Goal: Task Accomplishment & Management: Manage account settings

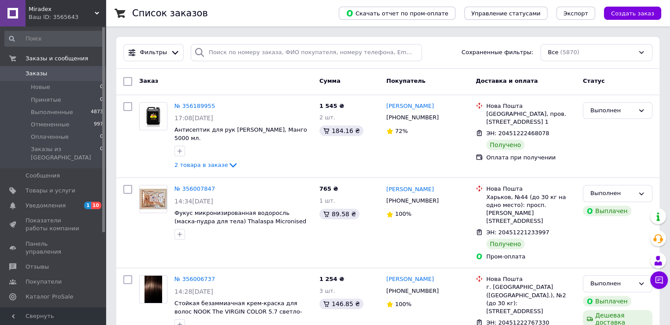
click at [40, 21] on div "Miradex Ваш ID: 3565643" at bounding box center [66, 13] width 80 height 26
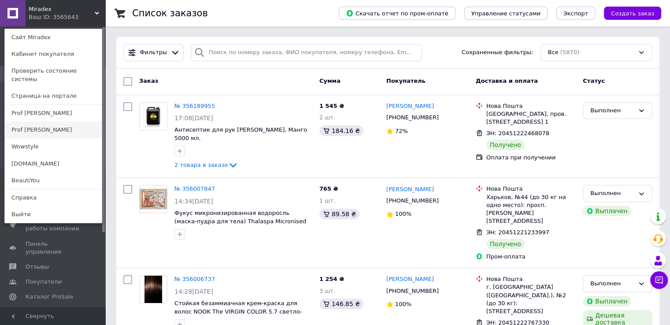
click at [41, 122] on link "Prof [PERSON_NAME]" at bounding box center [53, 130] width 97 height 17
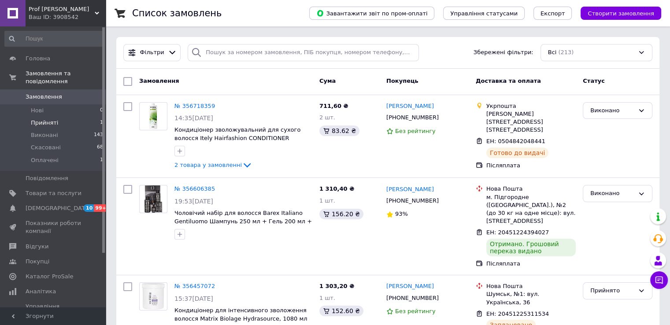
click at [42, 119] on span "Прийняті" at bounding box center [44, 123] width 27 height 8
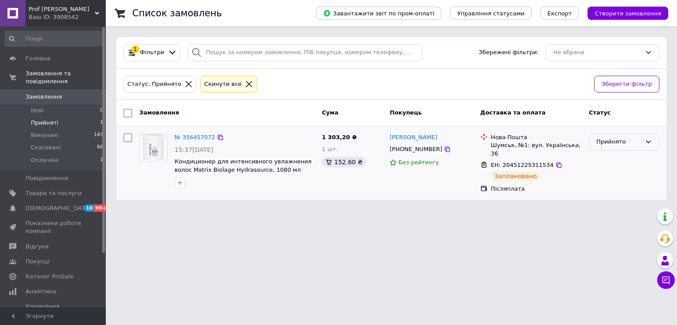
click at [615, 139] on div "Прийнято" at bounding box center [618, 141] width 45 height 9
click at [615, 160] on li "Виконано" at bounding box center [624, 160] width 70 height 16
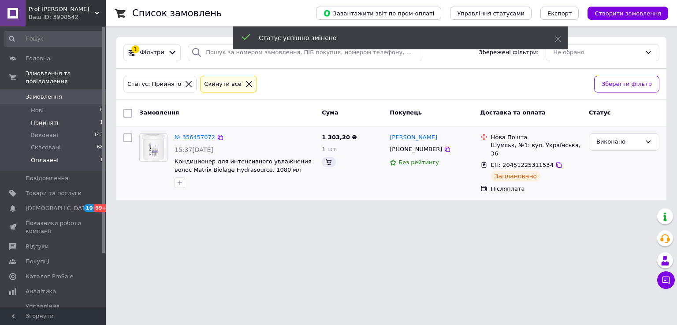
click at [35, 156] on span "Оплачені" at bounding box center [45, 160] width 28 height 8
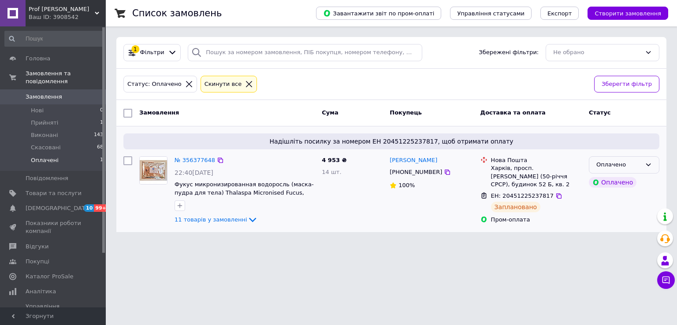
click at [631, 165] on div "Оплачено" at bounding box center [618, 164] width 45 height 9
click at [612, 197] on li "Виконано" at bounding box center [624, 199] width 70 height 16
click at [62, 117] on li "Прийняті 1" at bounding box center [54, 123] width 108 height 12
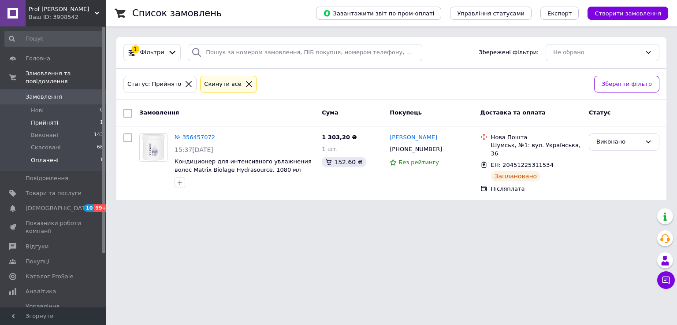
click at [46, 157] on li "Оплачені 1" at bounding box center [54, 162] width 108 height 17
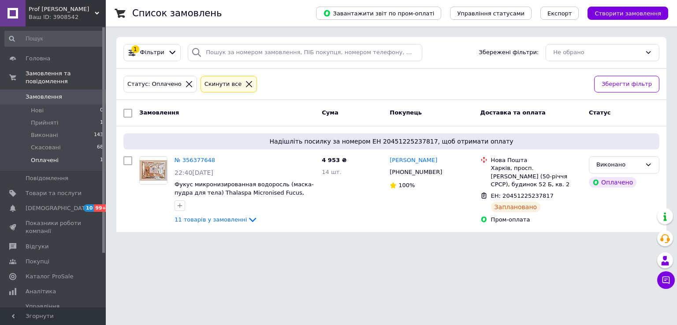
click at [56, 19] on div "Ваш ID: 3908542" at bounding box center [67, 17] width 77 height 8
click at [62, 8] on span "Prof [PERSON_NAME]" at bounding box center [62, 9] width 66 height 8
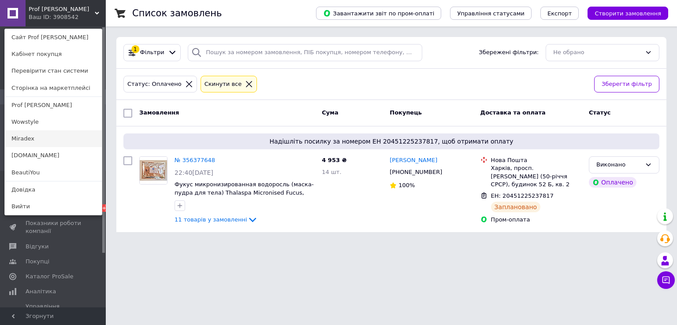
click at [26, 143] on link "Miradex" at bounding box center [53, 138] width 97 height 17
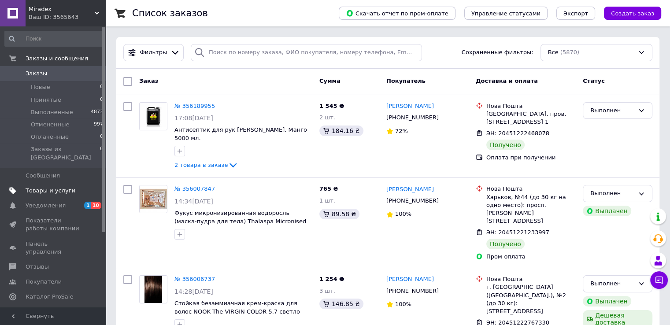
click at [53, 187] on span "Товары и услуги" at bounding box center [51, 191] width 50 height 8
